Goal: Information Seeking & Learning: Check status

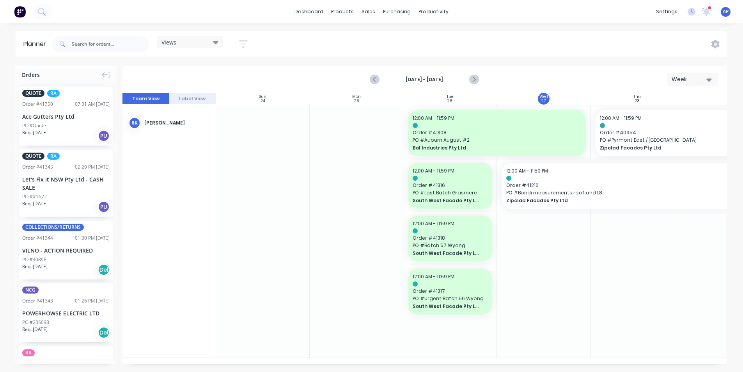
scroll to position [0, 142]
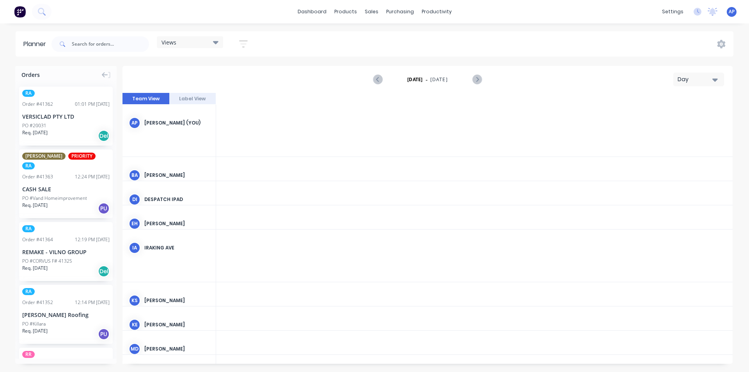
scroll to position [0, 1623]
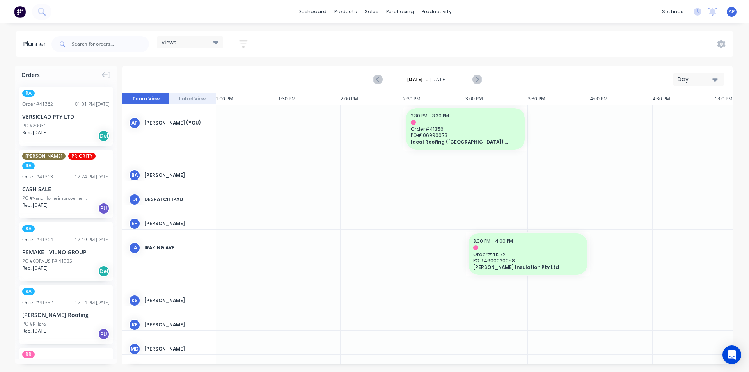
click at [694, 74] on button "Day" at bounding box center [698, 80] width 51 height 14
click at [669, 110] on div "Week" at bounding box center [684, 116] width 77 height 16
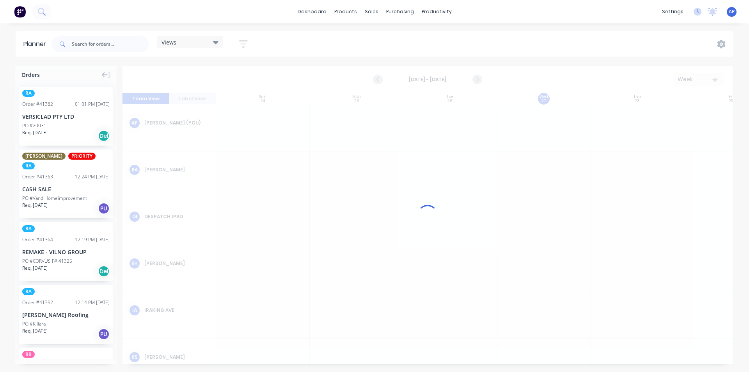
scroll to position [0, 0]
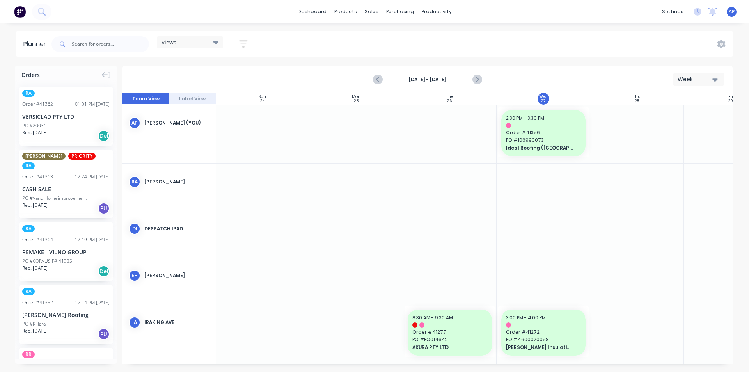
click at [426, 86] on div "Aug 24th - Aug 30th Week" at bounding box center [427, 79] width 609 height 25
click at [240, 43] on icon "button" at bounding box center [243, 44] width 9 height 10
click at [218, 76] on div "Show/Hide users" at bounding box center [202, 73] width 54 height 8
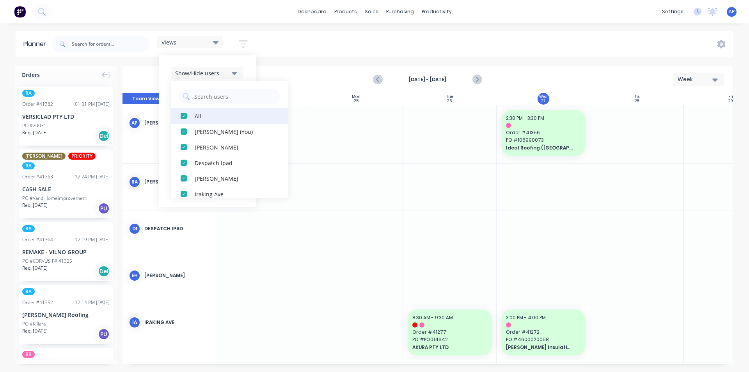
click at [199, 114] on div "All" at bounding box center [234, 116] width 78 height 8
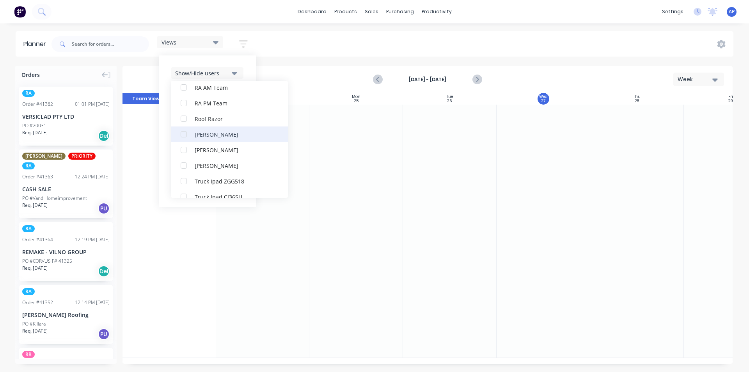
scroll to position [234, 0]
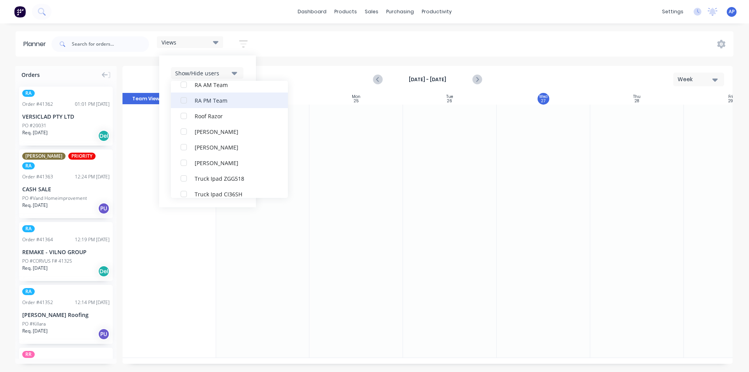
click at [202, 96] on div "RA PM Team" at bounding box center [234, 100] width 78 height 8
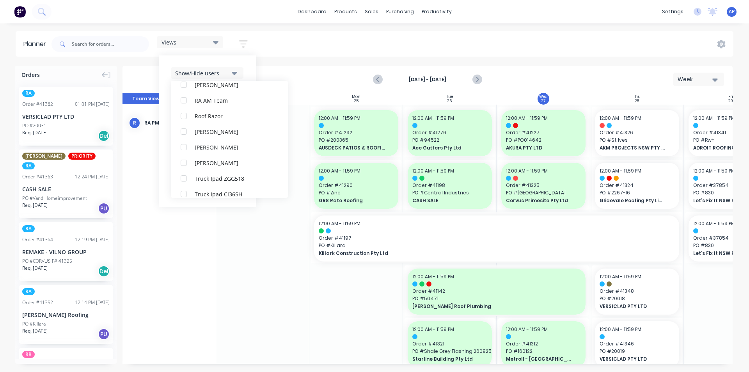
scroll to position [31, 0]
click at [249, 64] on div "Show/Hide users All RA PM Team Angela Perez (You) Byron Aird Despatch Ipad Ethe…" at bounding box center [207, 131] width 97 height 152
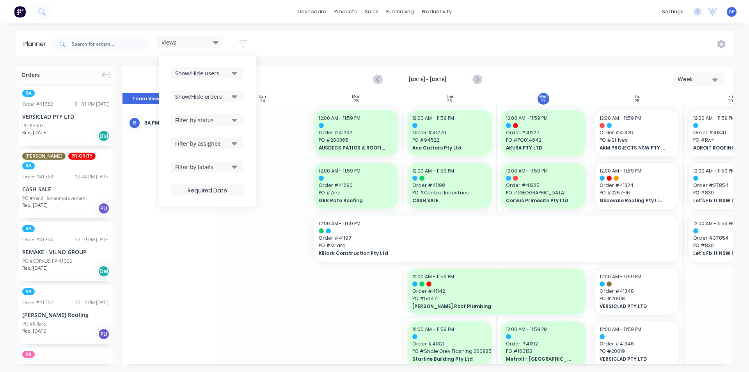
click at [211, 101] on button "Show/Hide orders" at bounding box center [207, 97] width 73 height 12
click at [206, 115] on div "All" at bounding box center [234, 116] width 78 height 8
click at [202, 147] on div "Unscheduled" at bounding box center [234, 147] width 78 height 8
click at [249, 79] on div "Show/Hide users Show/Hide orders All Scheduled Unscheduled Filter by status Fil…" at bounding box center [207, 131] width 97 height 152
click at [206, 120] on div "Filter by status" at bounding box center [202, 120] width 54 height 8
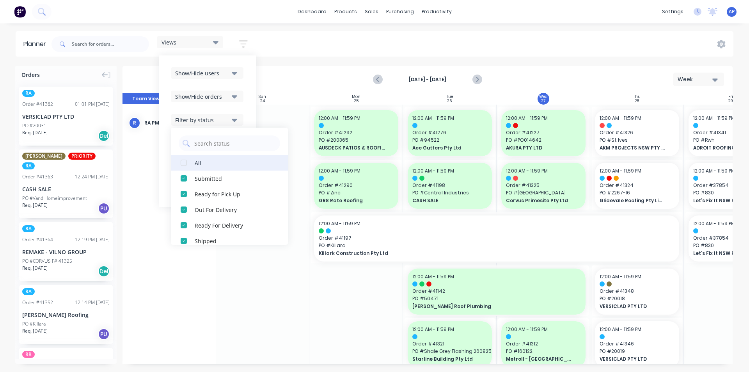
drag, startPoint x: 195, startPoint y: 161, endPoint x: 203, endPoint y: 157, distance: 9.6
click at [195, 161] on button "All" at bounding box center [229, 163] width 117 height 16
click at [251, 107] on div "Show/Hide users Show/Hide orders Filter by status All Draft Quote Archived Deli…" at bounding box center [207, 131] width 97 height 152
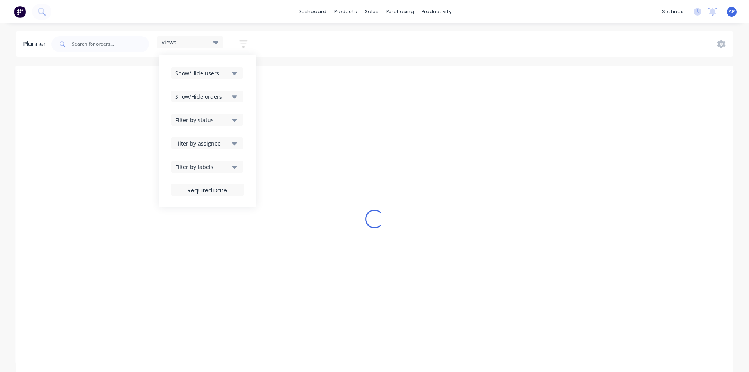
click at [217, 145] on div "Filter by assignee" at bounding box center [202, 143] width 54 height 8
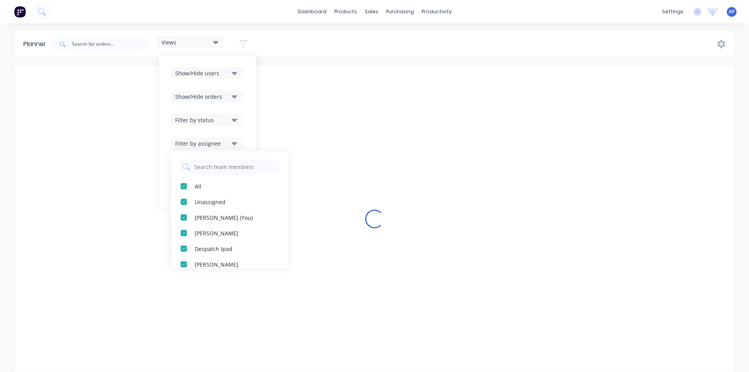
click at [249, 106] on div "Show/Hide users Show/Hide orders Filter by status Filter by assignee All Unassi…" at bounding box center [207, 131] width 97 height 152
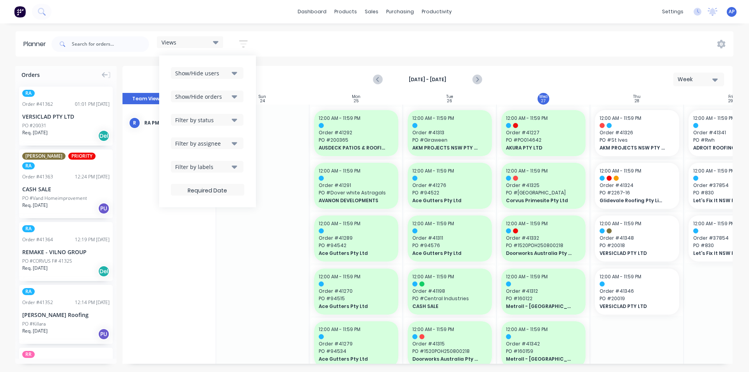
click at [405, 50] on div "Views Save new view None (Default) edit Iraking edit kyle edit Michael's View e…" at bounding box center [392, 43] width 684 height 23
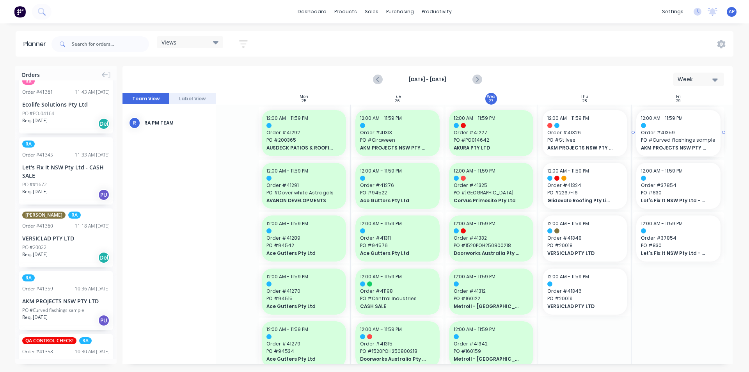
scroll to position [0, 55]
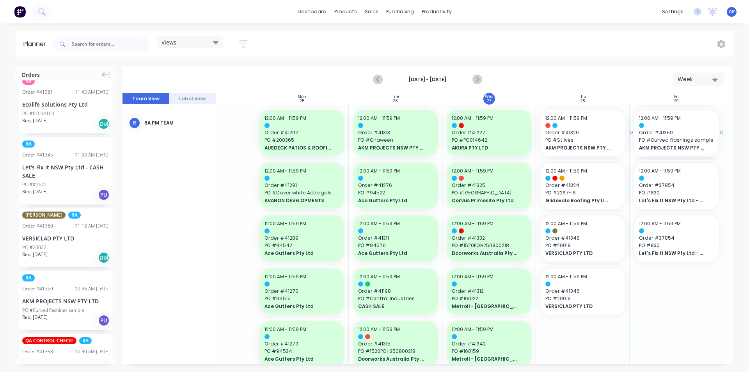
drag, startPoint x: 45, startPoint y: 289, endPoint x: 657, endPoint y: 165, distance: 625.0
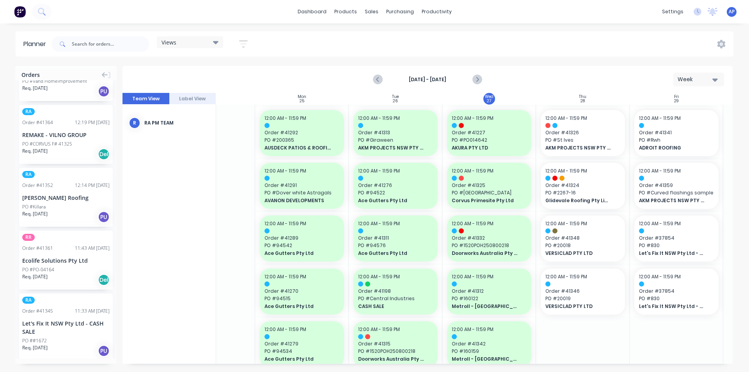
scroll to position [0, 0]
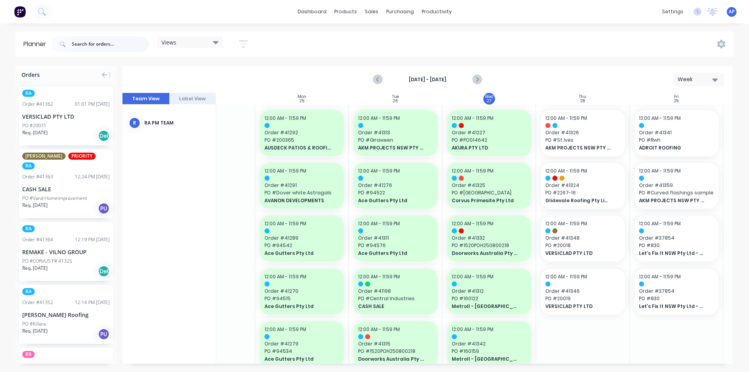
click at [100, 44] on input "text" at bounding box center [110, 44] width 77 height 16
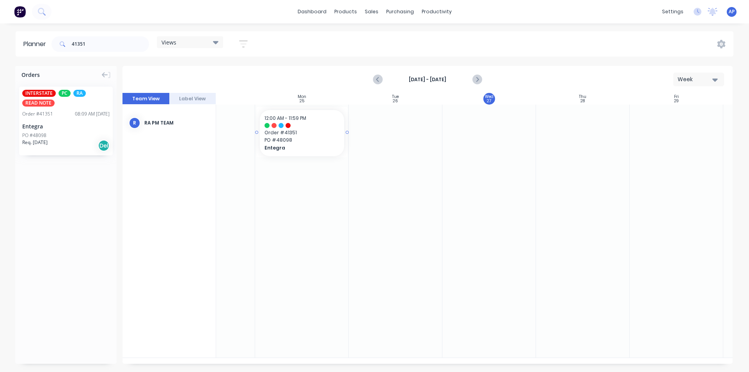
scroll to position [0, 51]
drag, startPoint x: 56, startPoint y: 114, endPoint x: 557, endPoint y: 166, distance: 504.4
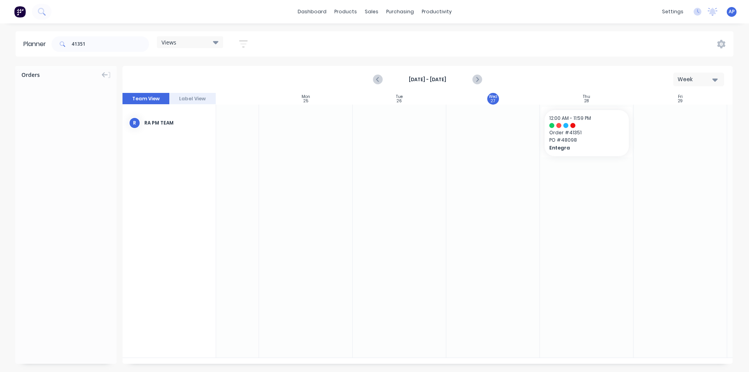
click at [119, 34] on div "41351" at bounding box center [100, 43] width 98 height 23
click at [119, 35] on div "41351" at bounding box center [100, 43] width 98 height 23
click at [119, 37] on input "41351" at bounding box center [110, 44] width 77 height 16
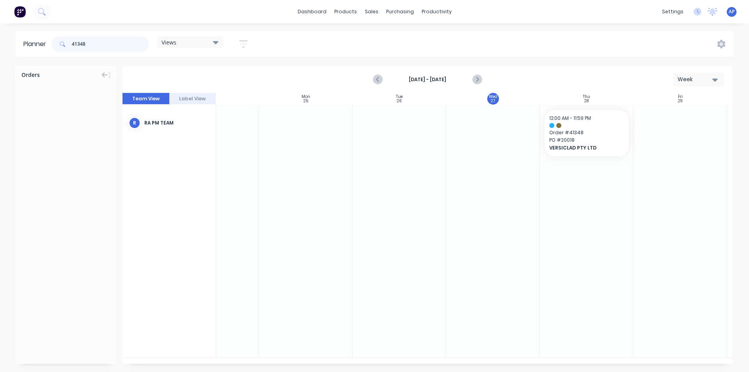
click at [103, 46] on input "41348" at bounding box center [110, 44] width 77 height 16
drag, startPoint x: 55, startPoint y: 113, endPoint x: 583, endPoint y: 165, distance: 530.4
click at [142, 49] on input "41354" at bounding box center [110, 44] width 77 height 16
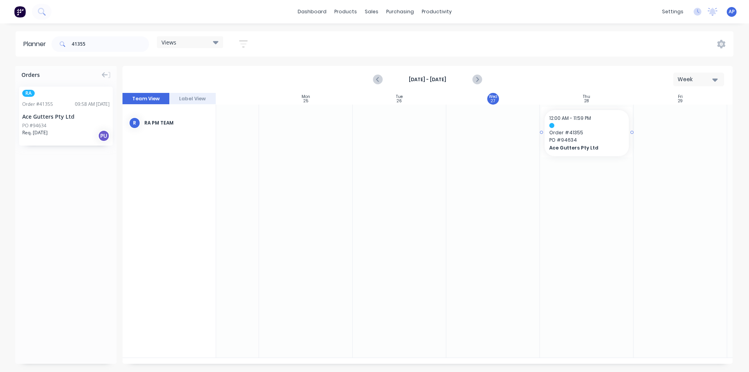
drag, startPoint x: 53, startPoint y: 116, endPoint x: 556, endPoint y: 150, distance: 503.6
click at [119, 43] on input "41355" at bounding box center [110, 44] width 77 height 16
drag, startPoint x: 45, startPoint y: 116, endPoint x: 566, endPoint y: 195, distance: 527.5
click at [114, 44] on input "41357" at bounding box center [110, 44] width 77 height 16
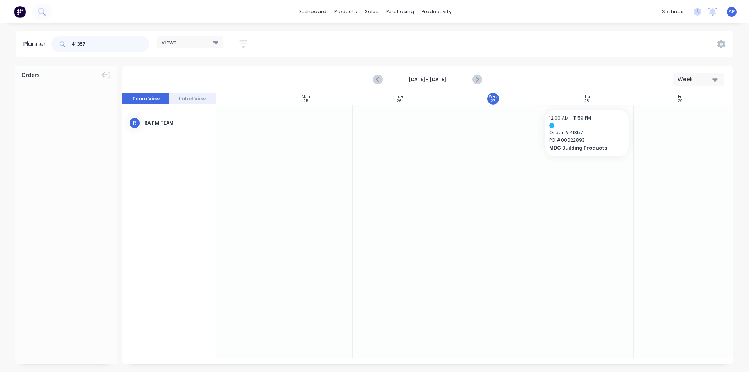
click at [114, 44] on input "41357" at bounding box center [110, 44] width 77 height 16
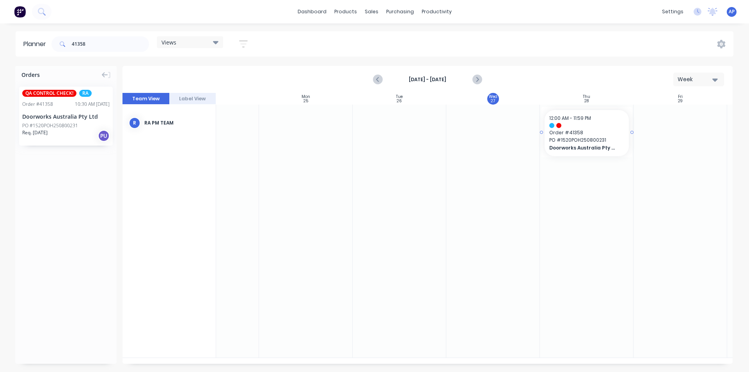
drag, startPoint x: 49, startPoint y: 108, endPoint x: 551, endPoint y: 144, distance: 503.7
click at [144, 48] on input "41358" at bounding box center [110, 44] width 77 height 16
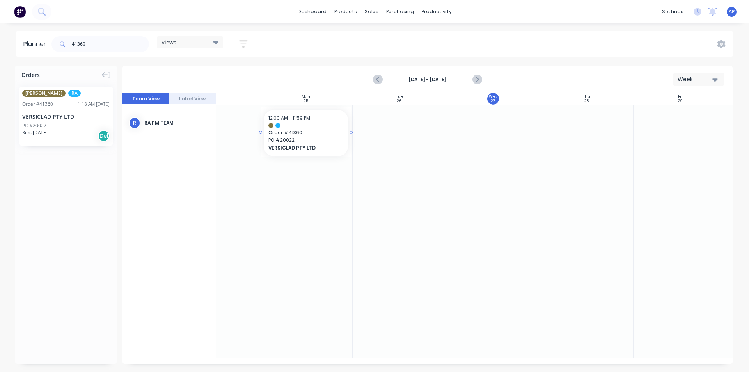
scroll to position [0, 47]
drag, startPoint x: 33, startPoint y: 112, endPoint x: 572, endPoint y: 161, distance: 541.0
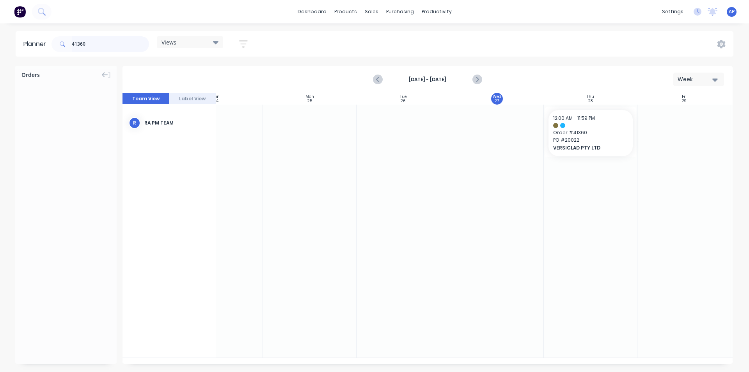
click at [135, 39] on input "41360" at bounding box center [110, 44] width 77 height 16
type input "41352"
drag, startPoint x: 60, startPoint y: 118, endPoint x: 623, endPoint y: 137, distance: 563.7
click at [245, 45] on icon "button" at bounding box center [243, 44] width 9 height 10
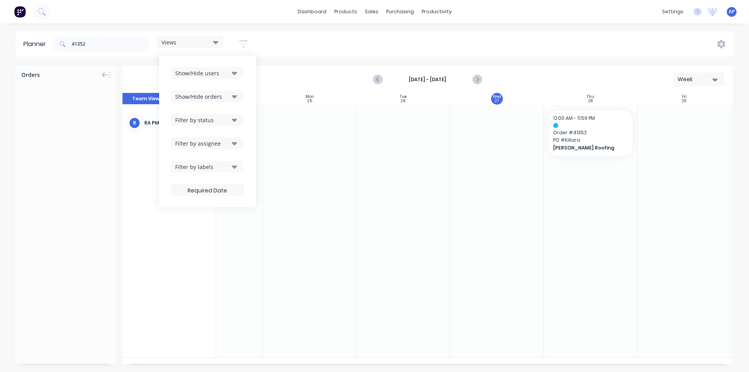
click at [226, 66] on div "Show/Hide users Show/Hide orders Filter by status Filter by assignee Filter by …" at bounding box center [207, 131] width 97 height 152
click at [225, 72] on div "Show/Hide users" at bounding box center [202, 73] width 54 height 8
drag, startPoint x: 180, startPoint y: 50, endPoint x: 173, endPoint y: 48, distance: 7.2
drag, startPoint x: 173, startPoint y: 48, endPoint x: 133, endPoint y: 50, distance: 39.8
click at [133, 50] on input "41352" at bounding box center [110, 44] width 77 height 16
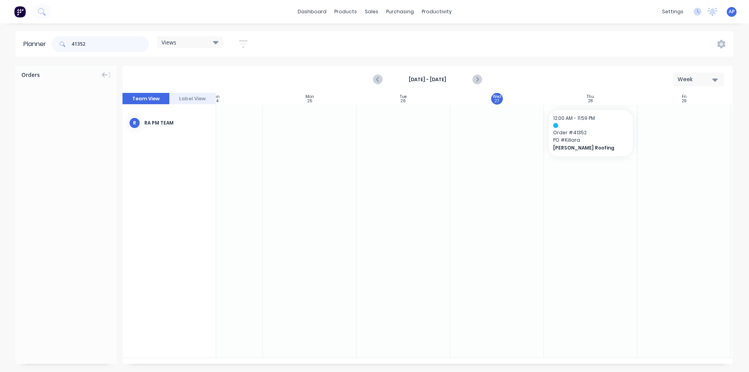
click at [133, 50] on input "41352" at bounding box center [110, 44] width 77 height 16
click at [308, 23] on div "dashboard products sales purchasing productivity dashboard products Product Cat…" at bounding box center [374, 11] width 749 height 23
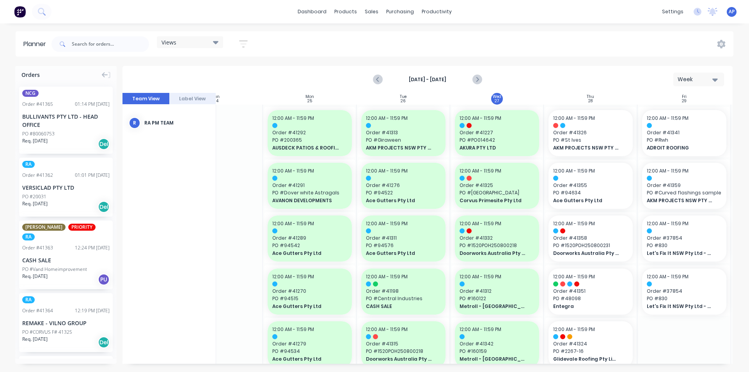
click at [249, 44] on button "button" at bounding box center [243, 43] width 25 height 15
click at [220, 91] on button "Show/Hide orders" at bounding box center [207, 97] width 73 height 12
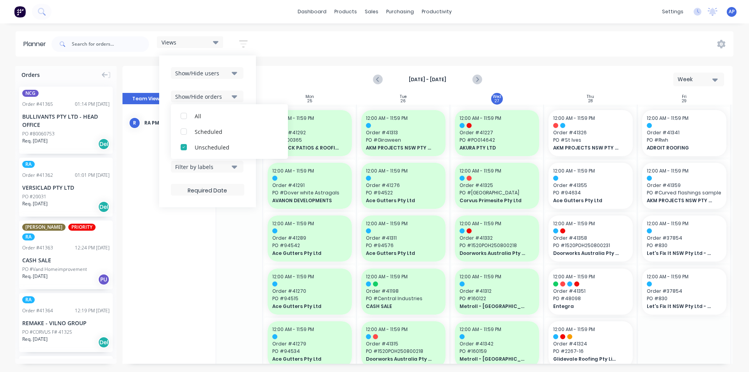
click at [226, 75] on div "Show/Hide users" at bounding box center [202, 73] width 54 height 8
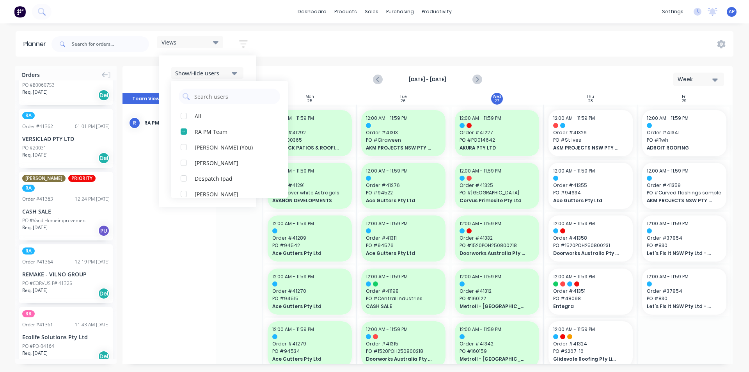
scroll to position [78, 0]
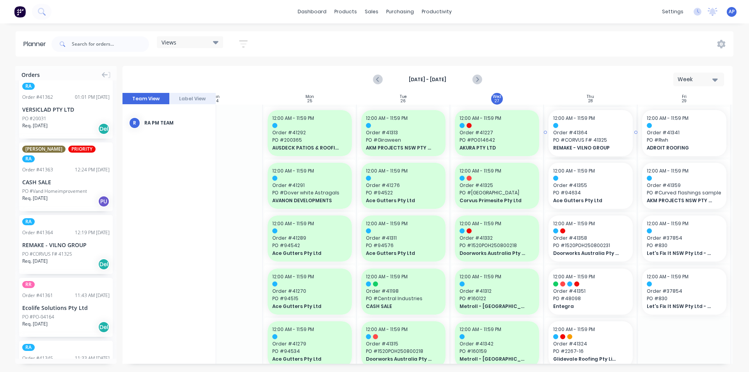
drag, startPoint x: 47, startPoint y: 237, endPoint x: 626, endPoint y: 200, distance: 580.5
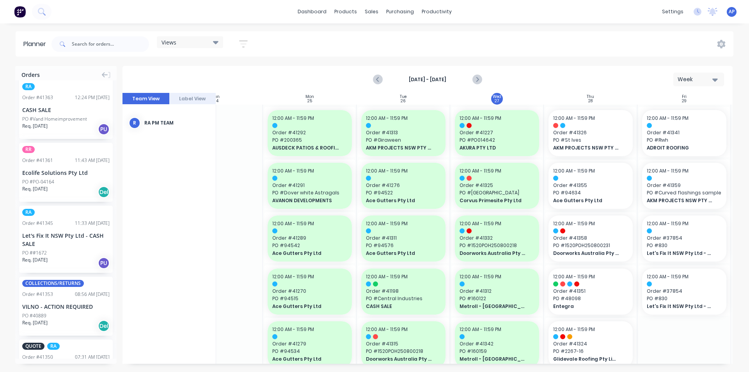
scroll to position [117, 0]
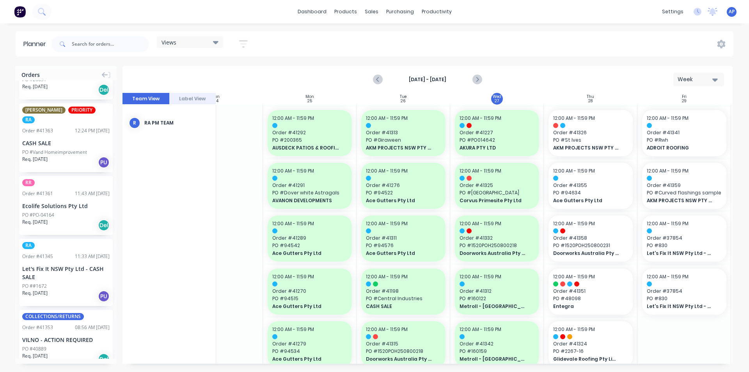
click at [48, 265] on div "Let's Fix It NSW Pty Ltd - CASH SALE" at bounding box center [65, 273] width 87 height 16
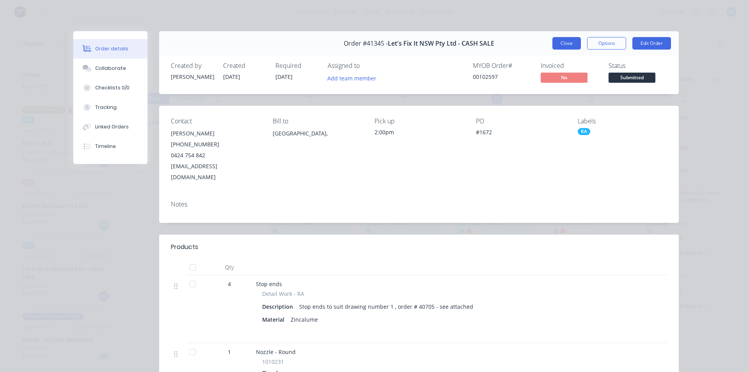
click at [557, 46] on button "Close" at bounding box center [566, 43] width 28 height 12
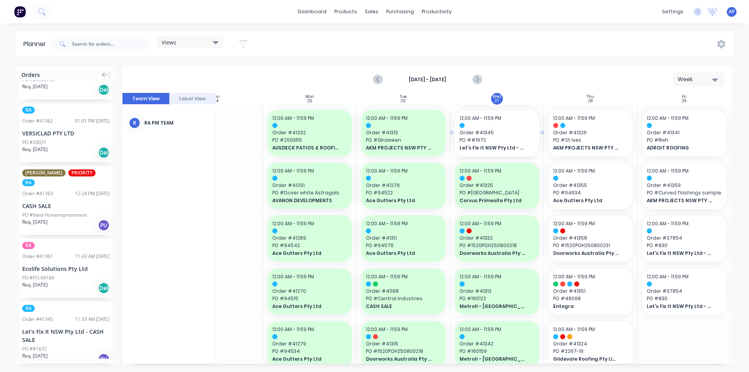
scroll to position [180, 0]
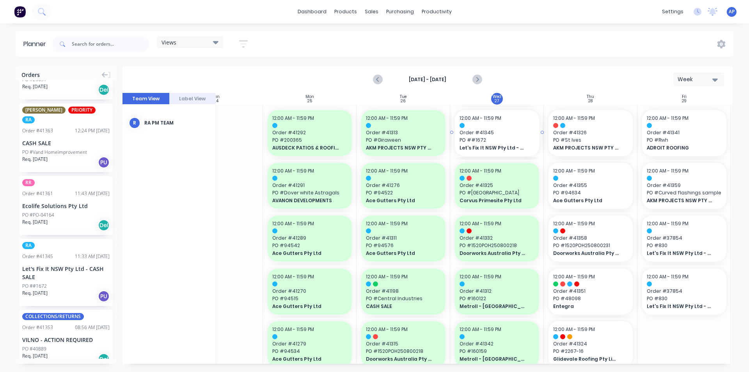
drag, startPoint x: 44, startPoint y: 266, endPoint x: 519, endPoint y: 214, distance: 477.2
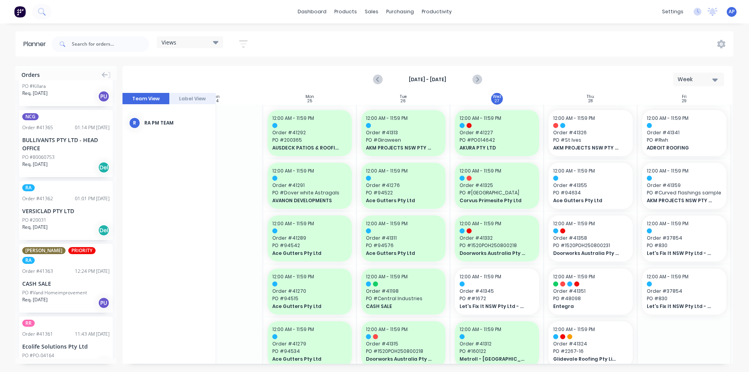
scroll to position [39, 0]
click at [42, 217] on div "PO #20031" at bounding box center [34, 220] width 24 height 7
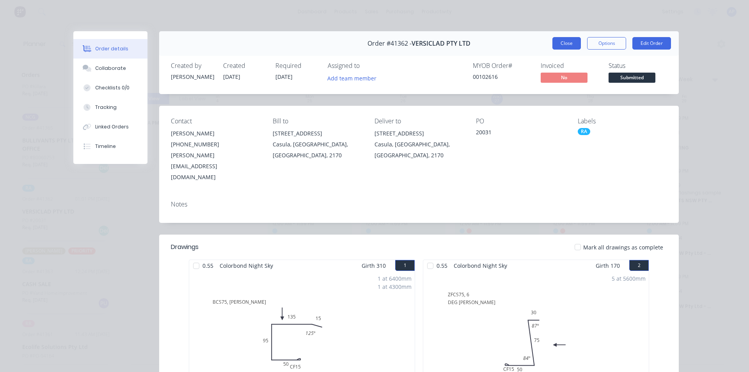
click at [556, 44] on button "Close" at bounding box center [566, 43] width 28 height 12
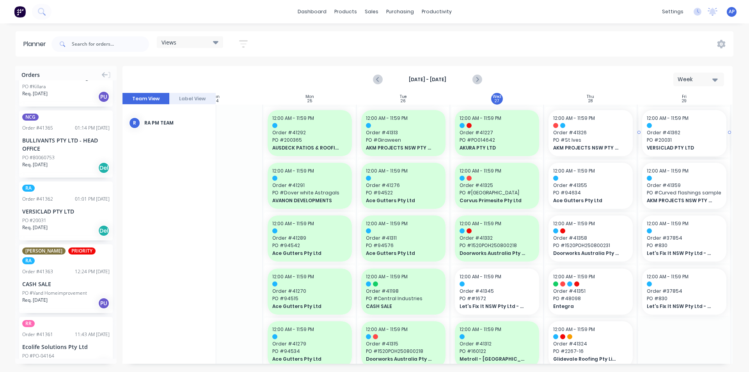
drag, startPoint x: 58, startPoint y: 216, endPoint x: 658, endPoint y: 192, distance: 600.5
drag, startPoint x: 45, startPoint y: 200, endPoint x: 668, endPoint y: 170, distance: 623.8
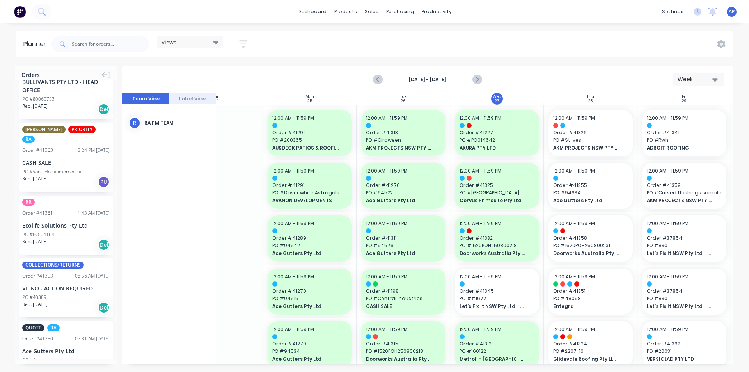
scroll to position [78, 0]
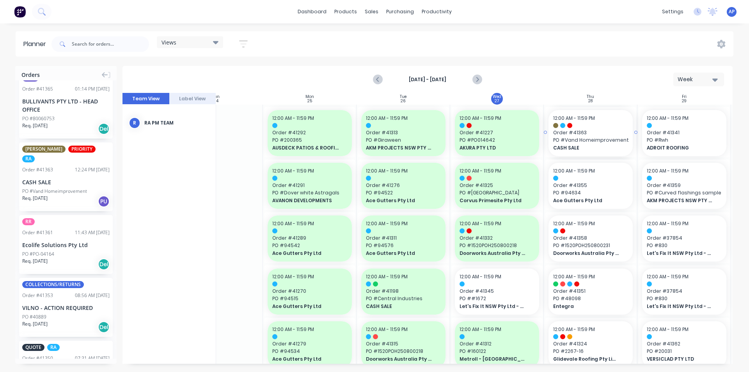
drag, startPoint x: 36, startPoint y: 164, endPoint x: 600, endPoint y: 156, distance: 564.6
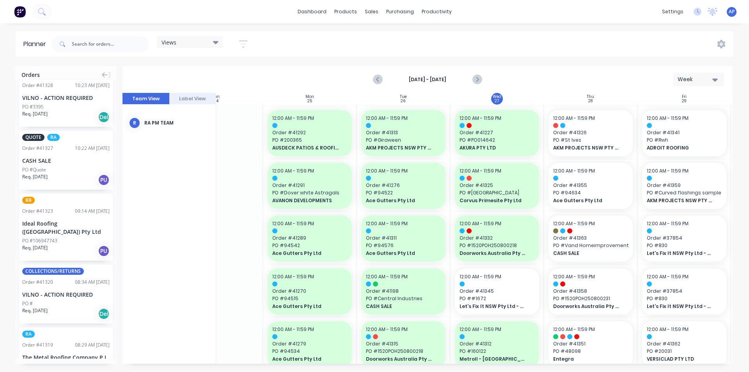
scroll to position [704, 0]
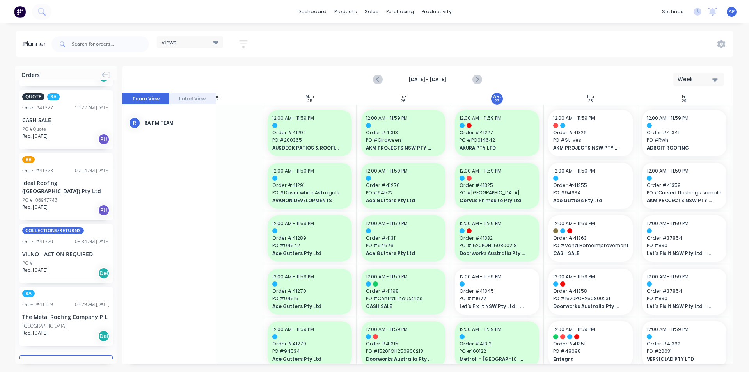
click at [69, 322] on div "[GEOGRAPHIC_DATA]" at bounding box center [65, 325] width 87 height 7
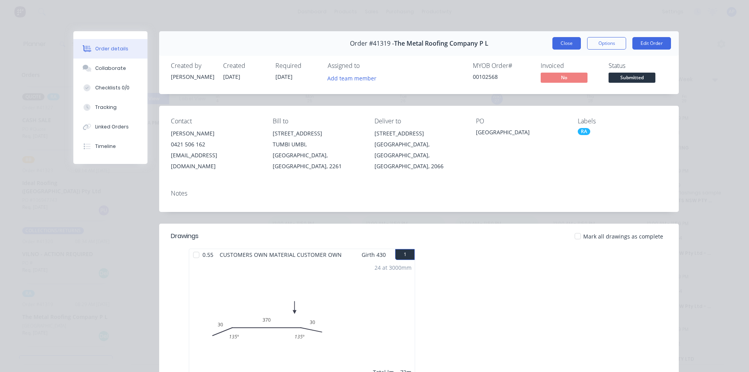
click at [569, 45] on button "Close" at bounding box center [566, 43] width 28 height 12
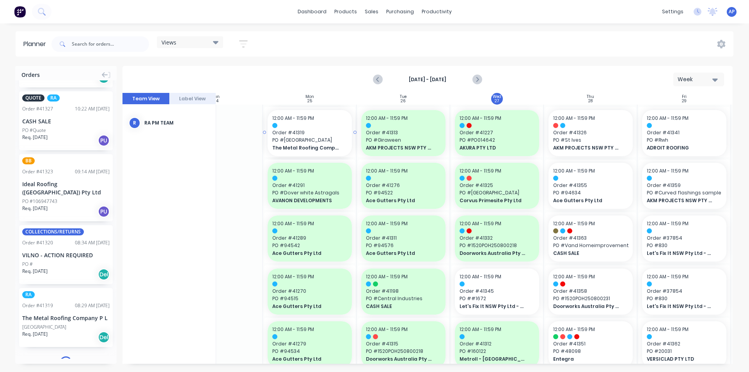
scroll to position [0, 45]
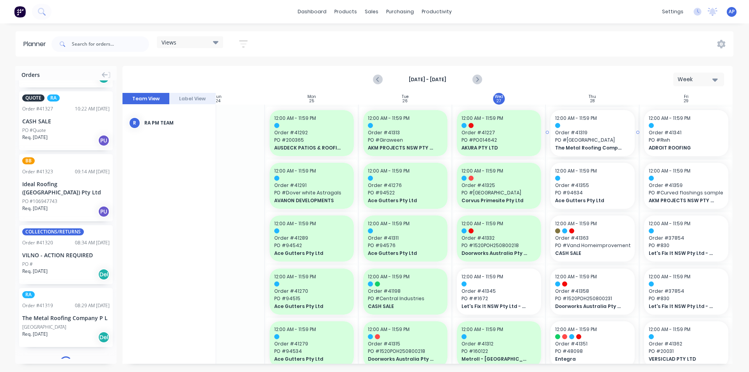
drag, startPoint x: 41, startPoint y: 297, endPoint x: 611, endPoint y: 224, distance: 575.1
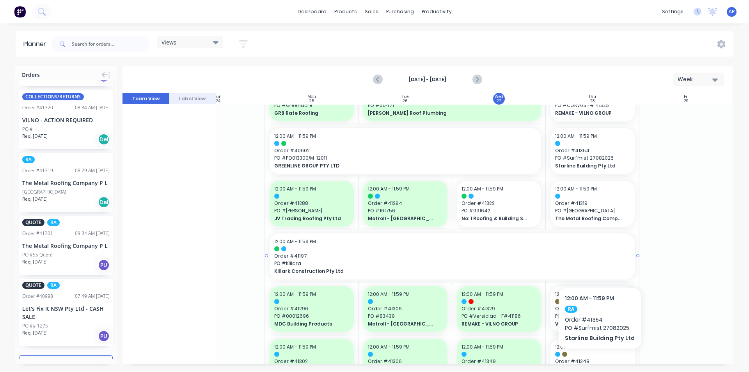
scroll to position [468, 45]
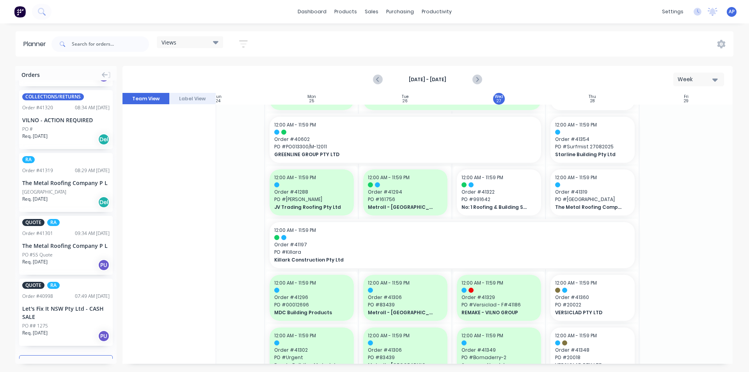
click at [45, 188] on div "[GEOGRAPHIC_DATA]" at bounding box center [44, 191] width 44 height 7
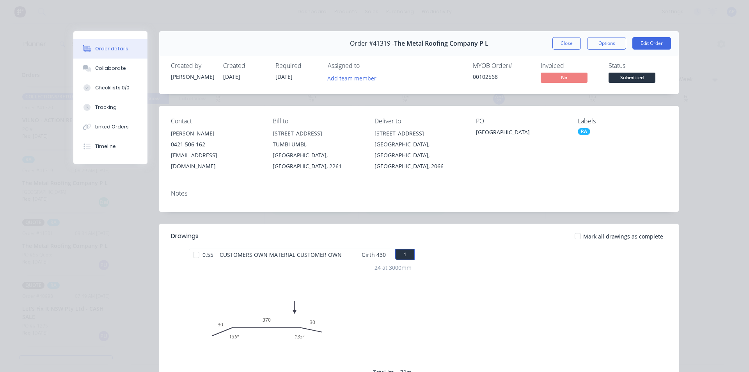
drag, startPoint x: 563, startPoint y: 39, endPoint x: 279, endPoint y: 109, distance: 292.6
click at [564, 39] on button "Close" at bounding box center [566, 43] width 28 height 12
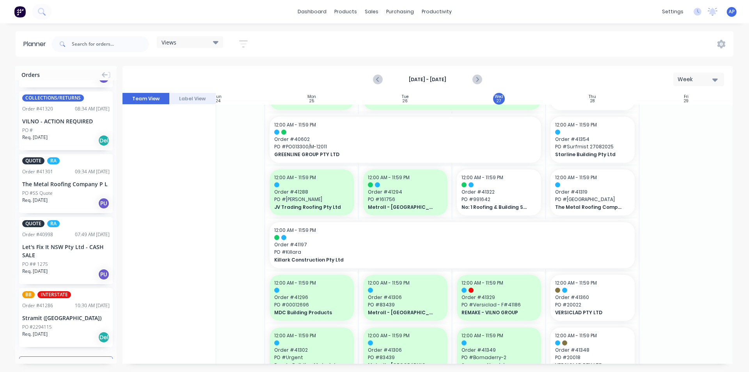
scroll to position [838, 0]
click at [65, 355] on button "Load more orders" at bounding box center [66, 362] width 94 height 14
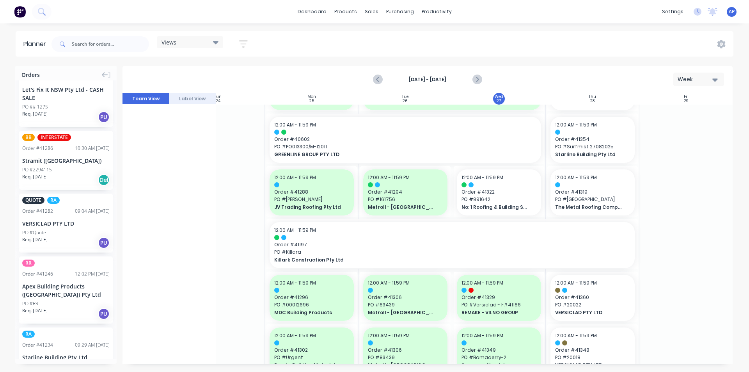
scroll to position [1072, 0]
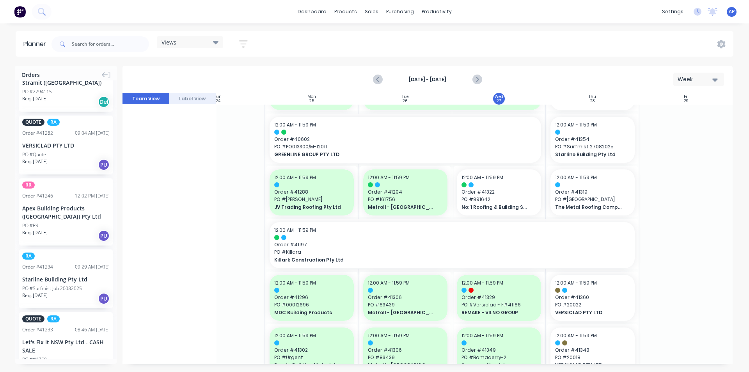
click at [63, 275] on div "Starline Building Pty Ltd" at bounding box center [65, 279] width 87 height 8
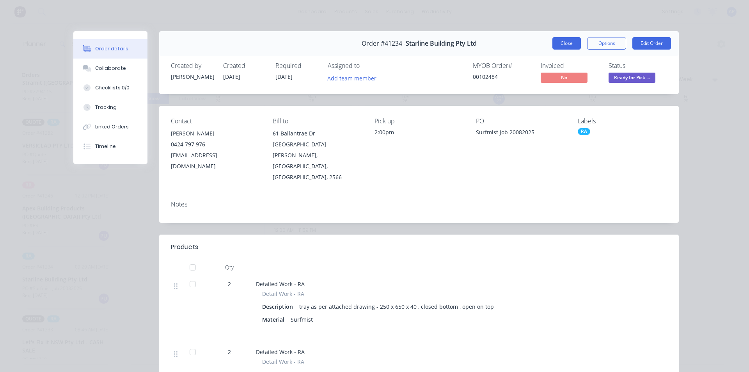
click at [563, 44] on button "Close" at bounding box center [566, 43] width 28 height 12
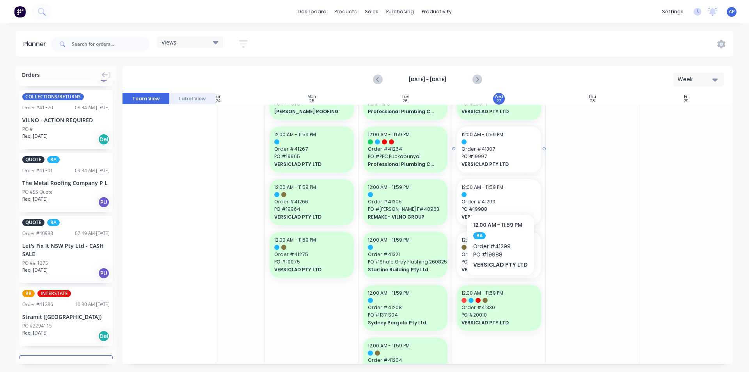
scroll to position [780, 45]
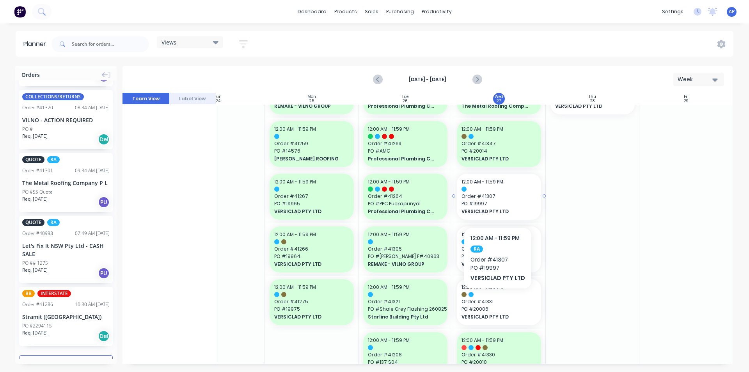
click at [496, 204] on span "PO # 19997" at bounding box center [499, 203] width 75 height 7
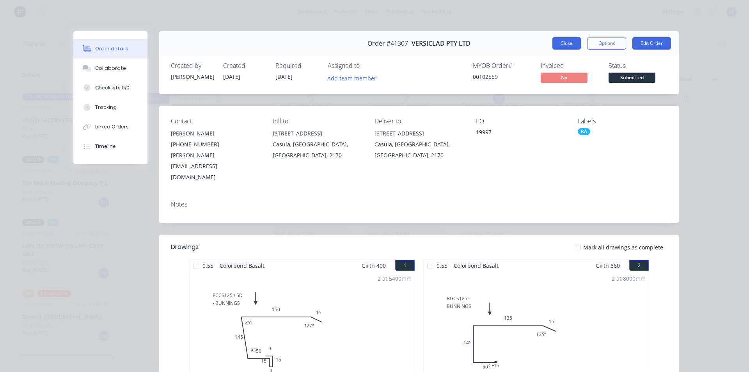
click at [562, 44] on button "Close" at bounding box center [566, 43] width 28 height 12
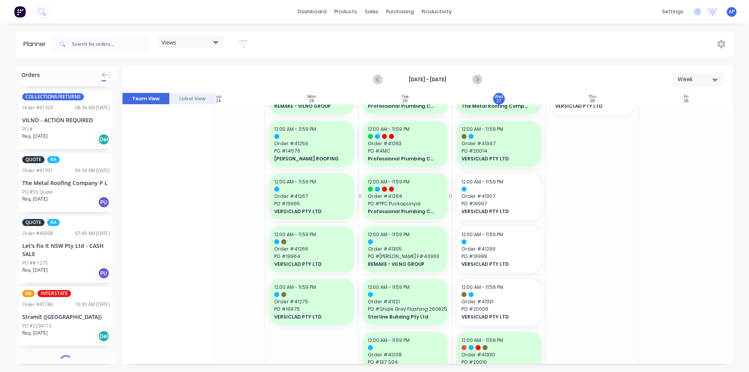
scroll to position [836, 0]
click at [490, 261] on span "VERSICLAD PTY LTD" at bounding box center [495, 264] width 67 height 7
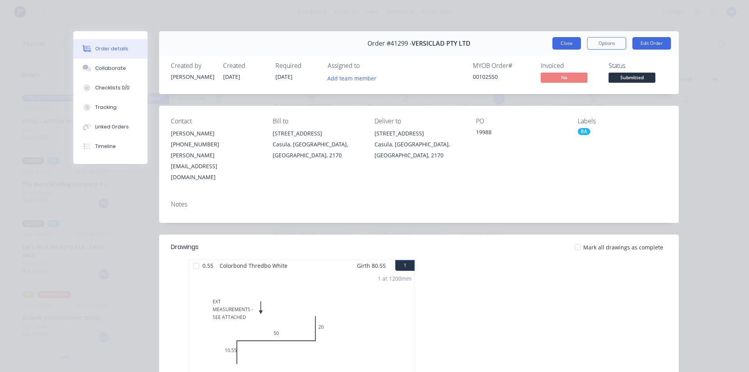
click at [567, 43] on button "Close" at bounding box center [566, 43] width 28 height 12
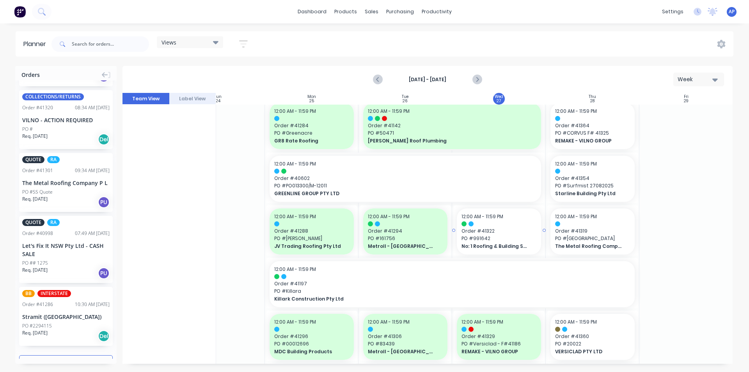
scroll to position [429, 45]
click at [486, 234] on span "Order # 41322" at bounding box center [499, 230] width 75 height 7
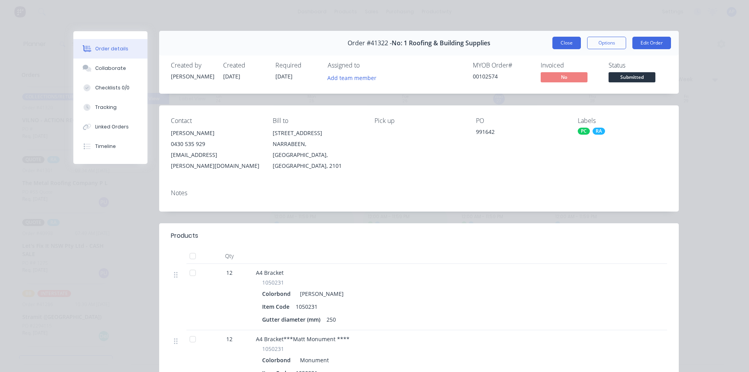
scroll to position [0, 0]
click at [562, 41] on button "Close" at bounding box center [566, 43] width 28 height 12
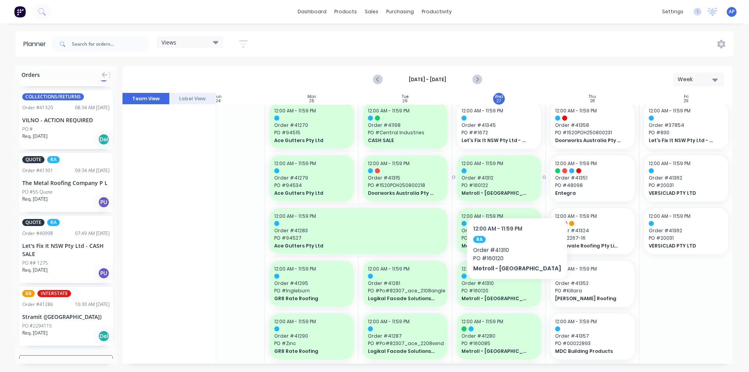
scroll to position [10, 45]
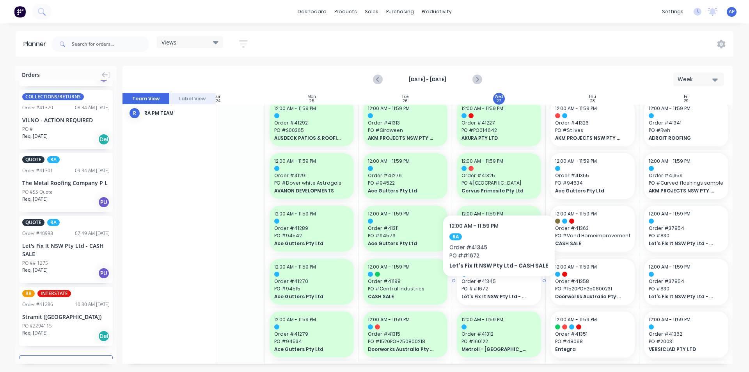
click at [496, 288] on span "PO # #1672" at bounding box center [499, 288] width 75 height 7
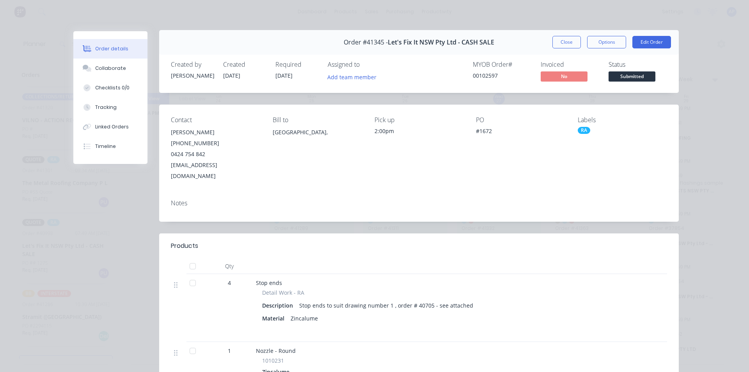
scroll to position [0, 0]
click at [558, 43] on button "Close" at bounding box center [566, 43] width 28 height 12
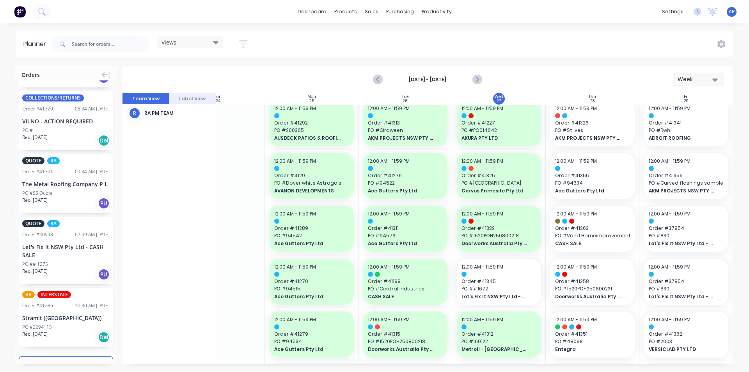
scroll to position [838, 0]
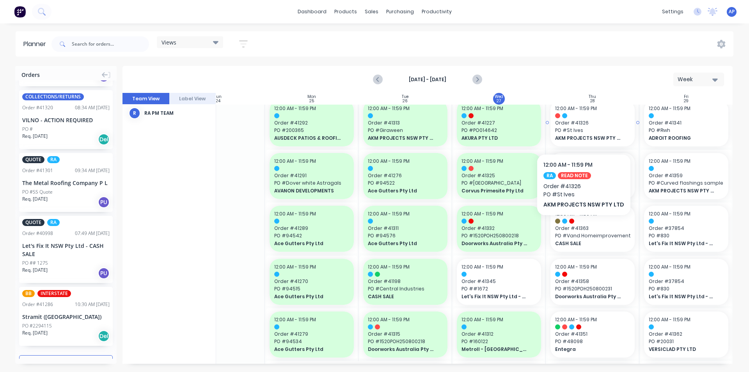
click at [582, 130] on span "PO # St Ives" at bounding box center [592, 130] width 75 height 7
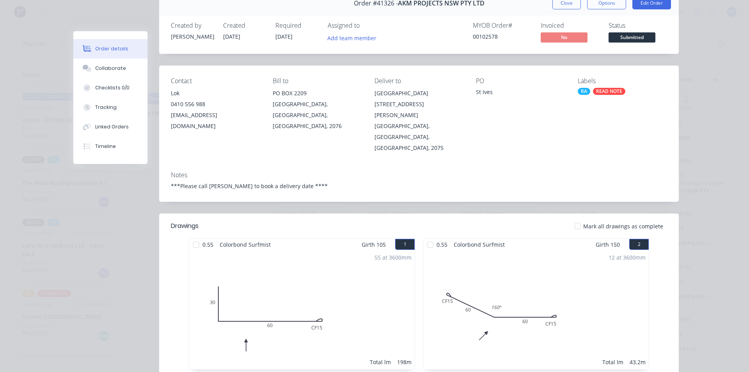
scroll to position [0, 0]
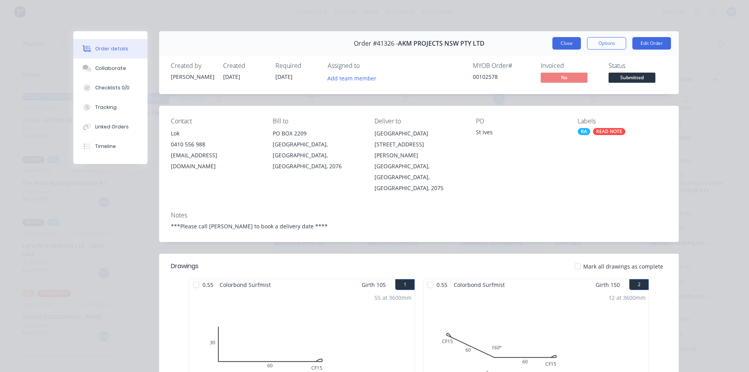
click at [566, 37] on button "Close" at bounding box center [566, 43] width 28 height 12
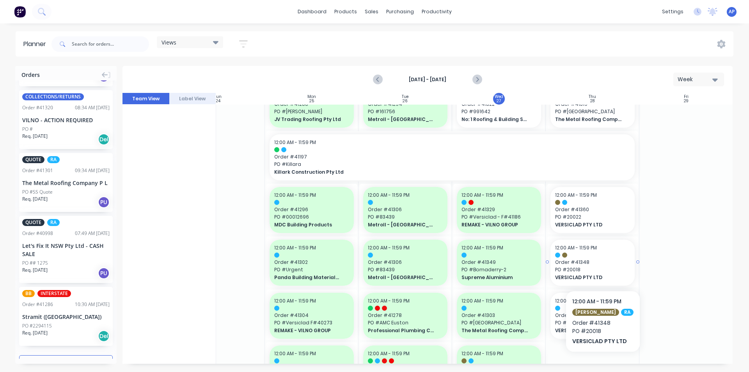
scroll to position [439, 45]
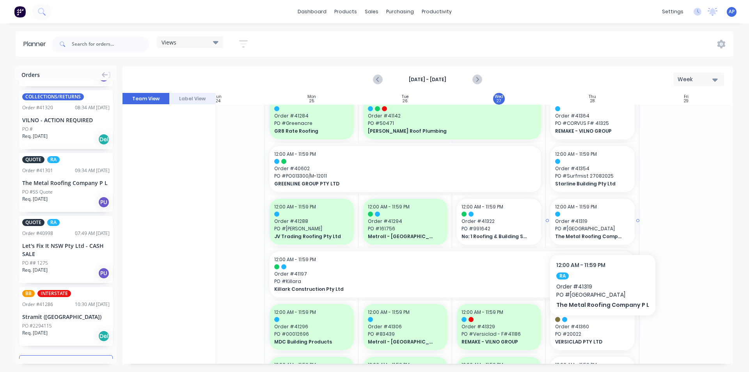
click at [600, 231] on span "PO # Lane Cove" at bounding box center [592, 228] width 75 height 7
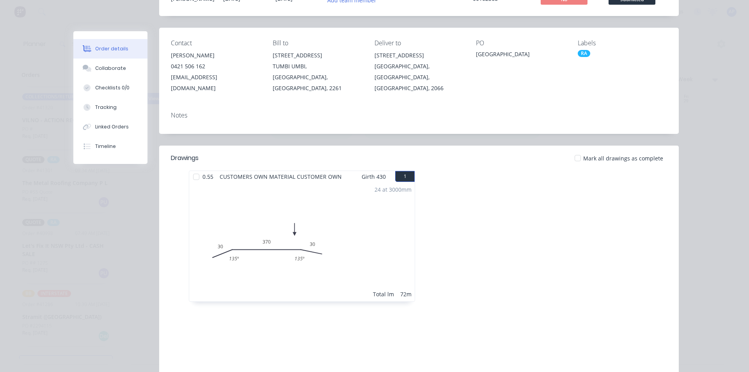
scroll to position [0, 0]
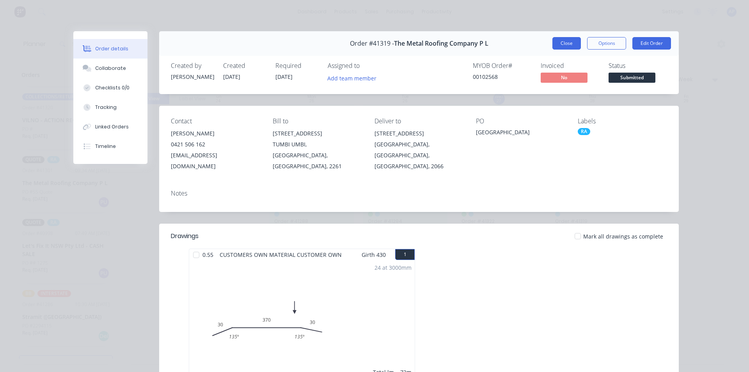
click at [556, 41] on button "Close" at bounding box center [566, 43] width 28 height 12
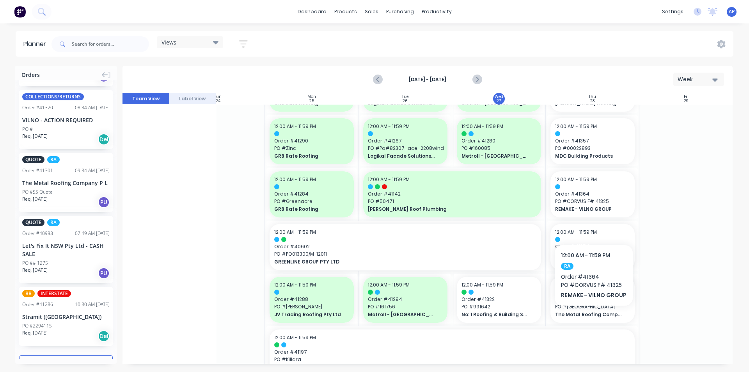
scroll to position [244, 45]
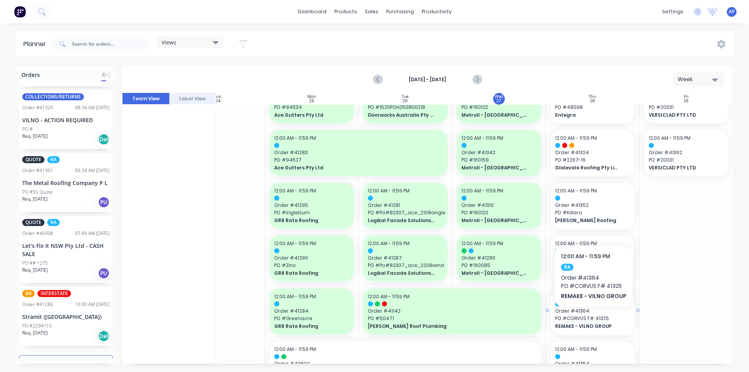
click at [593, 325] on div "12:00 AM - 11:59 PM Order # 41364 PO # CORVUS F# 41325 REMAKE - VILNO GROUP" at bounding box center [592, 311] width 84 height 46
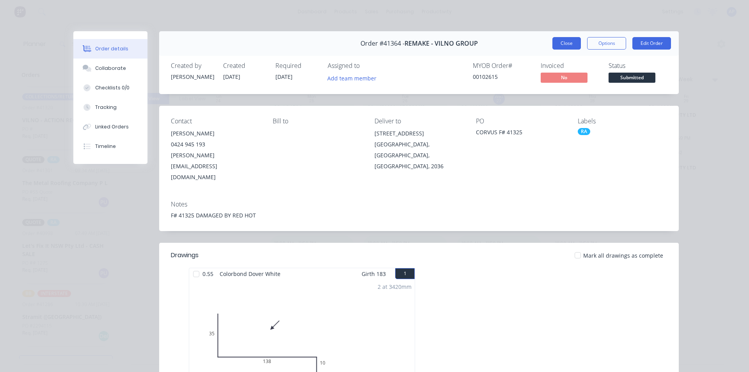
drag, startPoint x: 572, startPoint y: 43, endPoint x: 572, endPoint y: 47, distance: 4.0
click at [572, 45] on button "Close" at bounding box center [566, 43] width 28 height 12
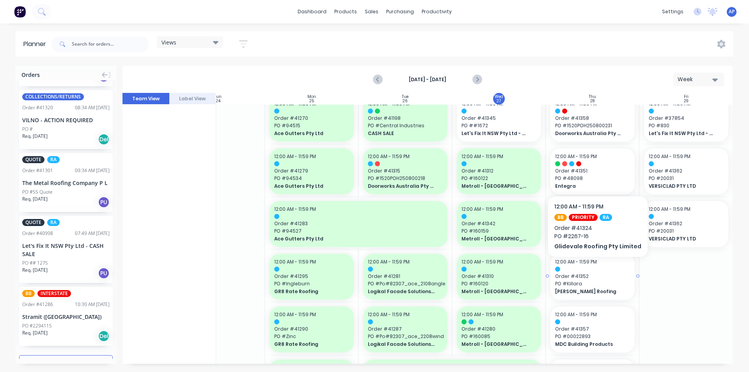
scroll to position [166, 45]
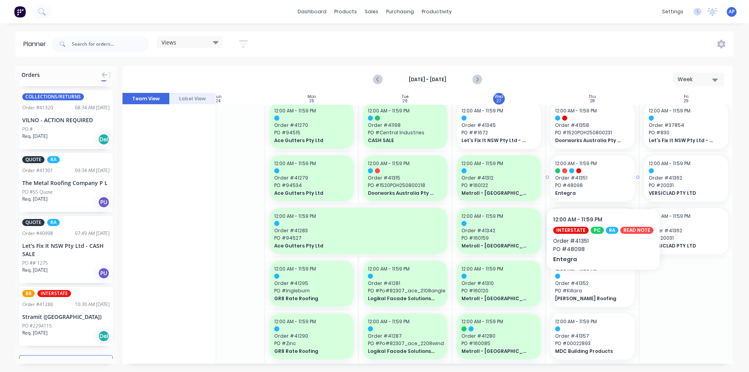
click at [600, 185] on span "PO # 48098" at bounding box center [592, 185] width 75 height 7
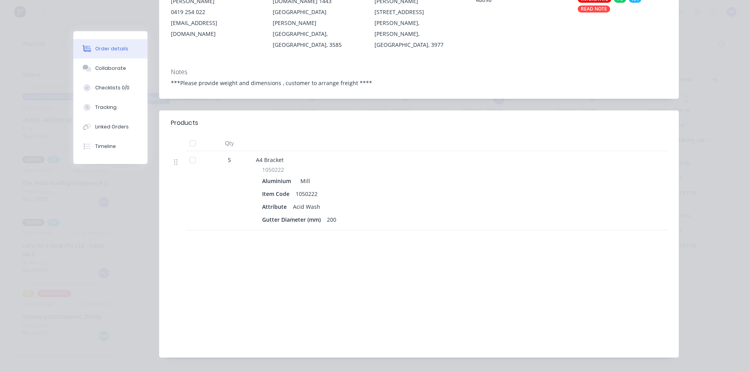
scroll to position [0, 0]
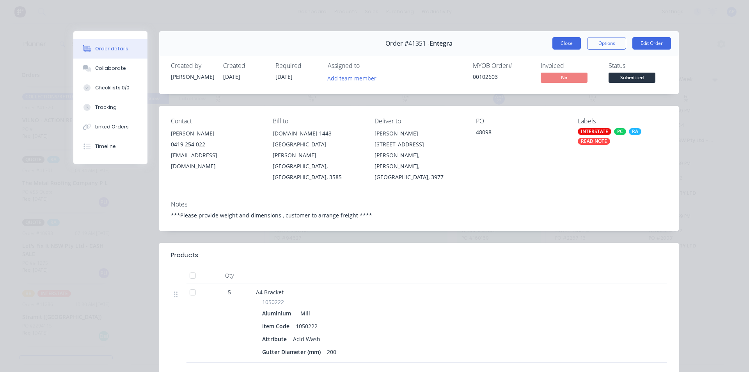
click at [557, 44] on button "Close" at bounding box center [566, 43] width 28 height 12
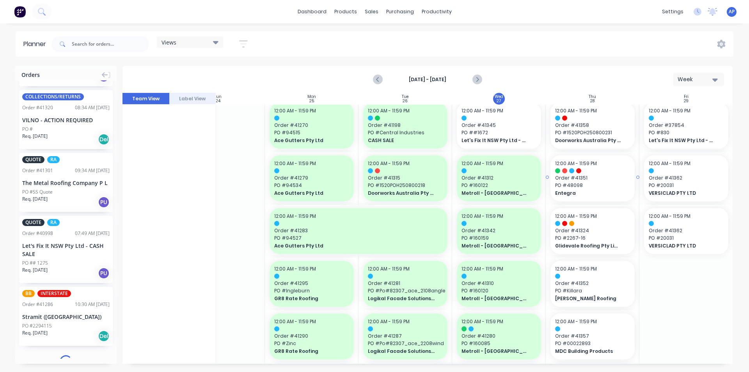
scroll to position [836, 0]
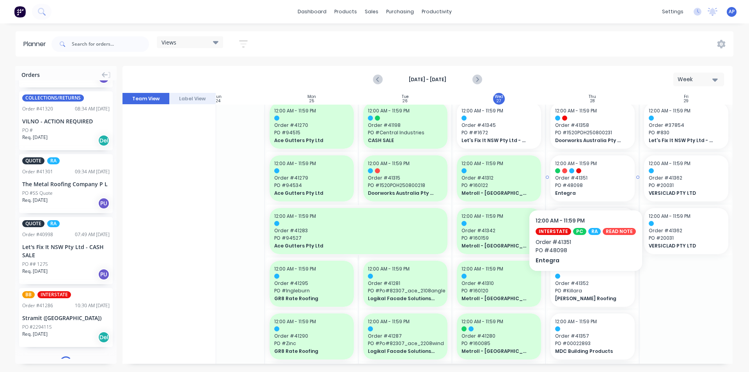
click at [583, 186] on span "PO # 48098" at bounding box center [592, 185] width 75 height 7
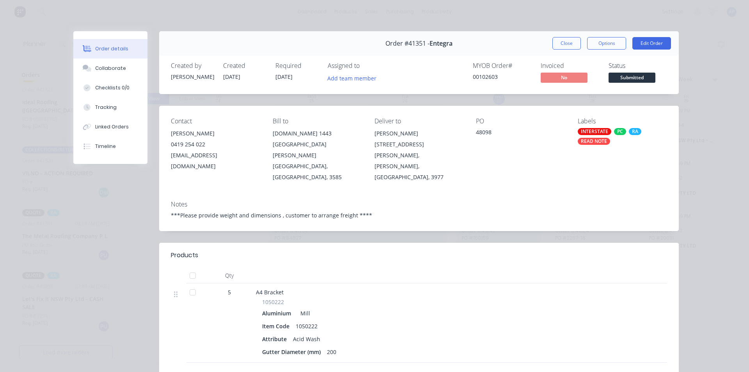
scroll to position [827, 0]
click at [105, 57] on button "Order details" at bounding box center [110, 49] width 74 height 20
click at [103, 68] on div "Collaborate" at bounding box center [110, 68] width 31 height 7
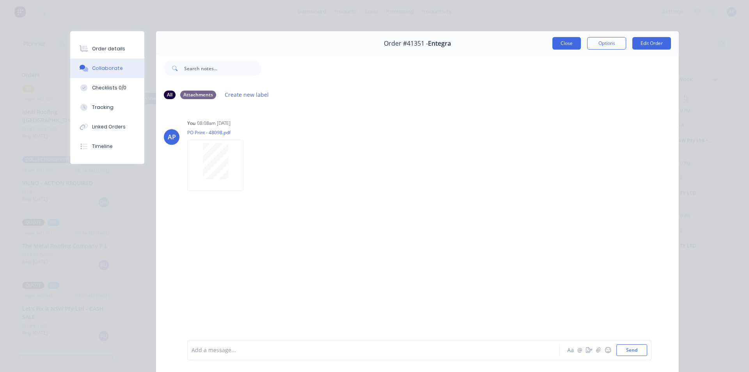
click at [572, 47] on button "Close" at bounding box center [566, 43] width 28 height 12
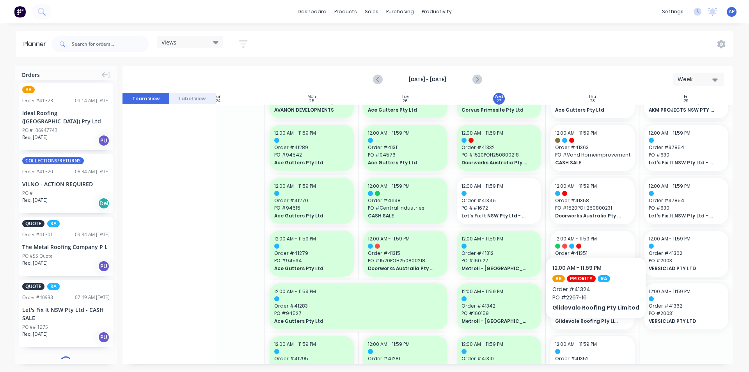
scroll to position [88, 45]
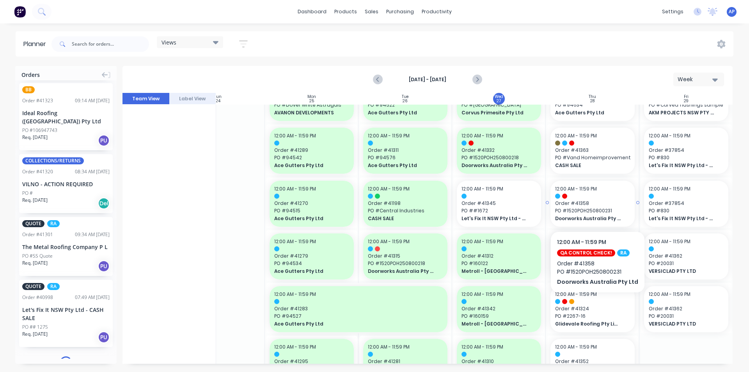
click at [595, 208] on span "PO # 1520POH250800231" at bounding box center [592, 210] width 75 height 7
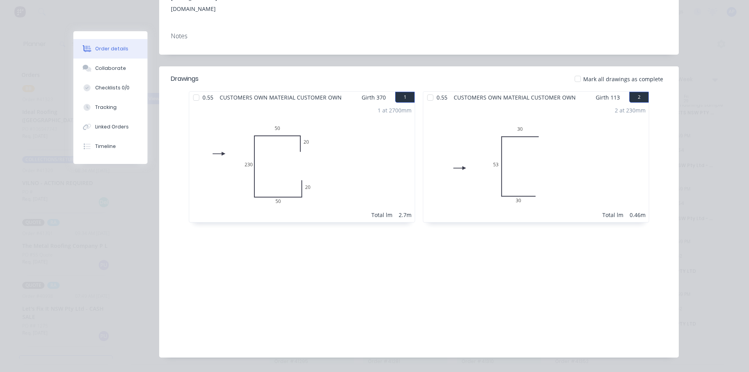
scroll to position [0, 0]
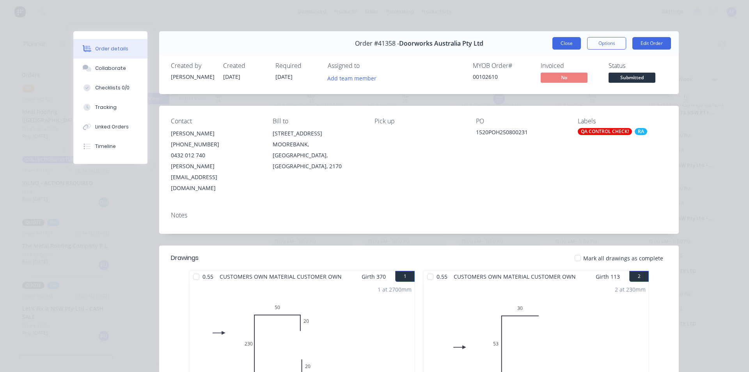
drag, startPoint x: 565, startPoint y: 43, endPoint x: 632, endPoint y: 62, distance: 70.4
click at [565, 41] on button "Close" at bounding box center [566, 43] width 28 height 12
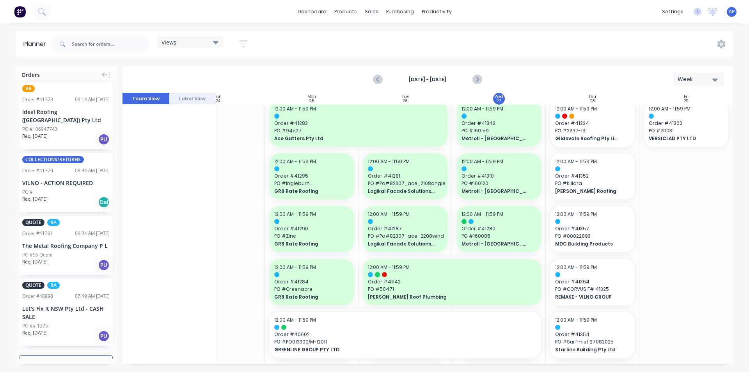
scroll to position [244, 45]
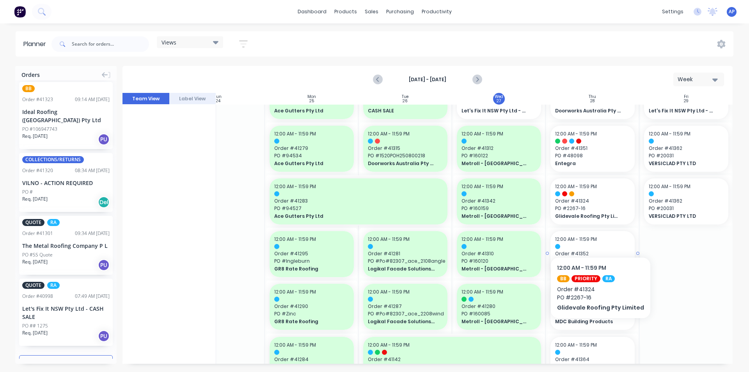
scroll to position [234, 45]
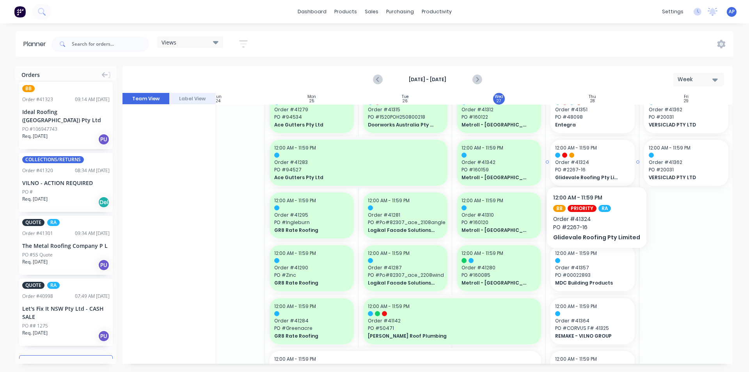
click at [593, 163] on span "Order # 41324" at bounding box center [592, 162] width 75 height 7
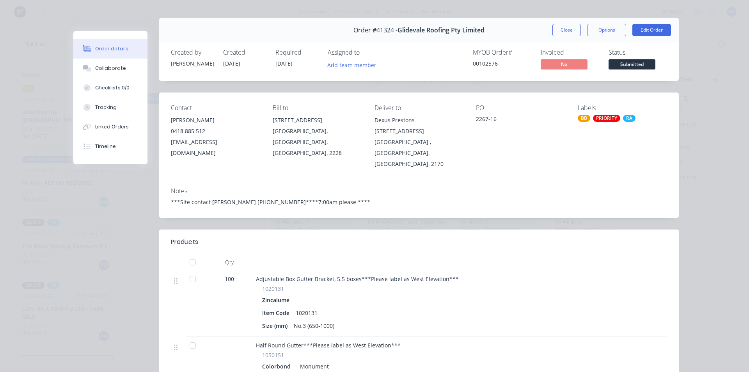
scroll to position [0, 0]
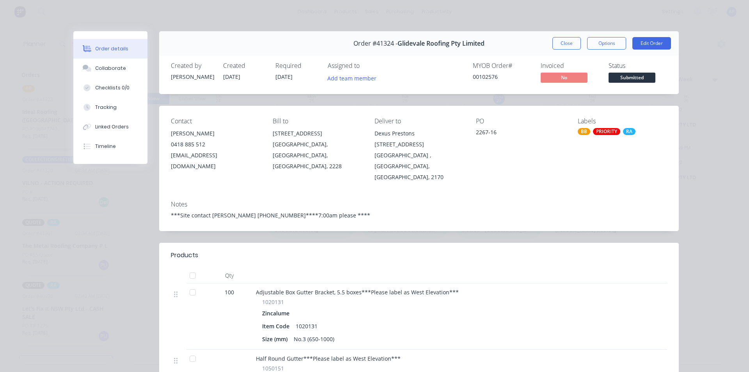
click at [566, 43] on button "Close" at bounding box center [566, 43] width 28 height 12
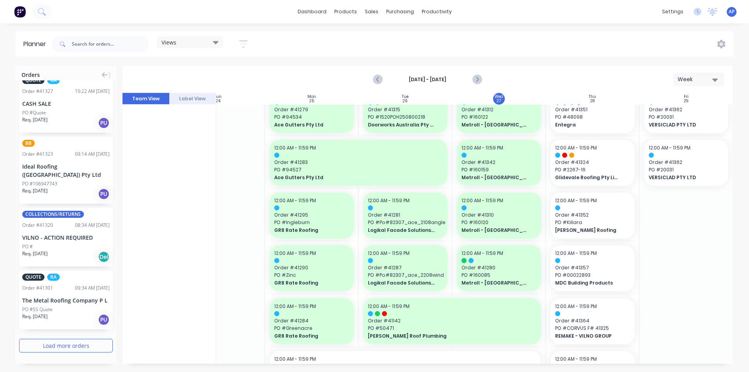
scroll to position [818, 0]
